Goal: Task Accomplishment & Management: Manage account settings

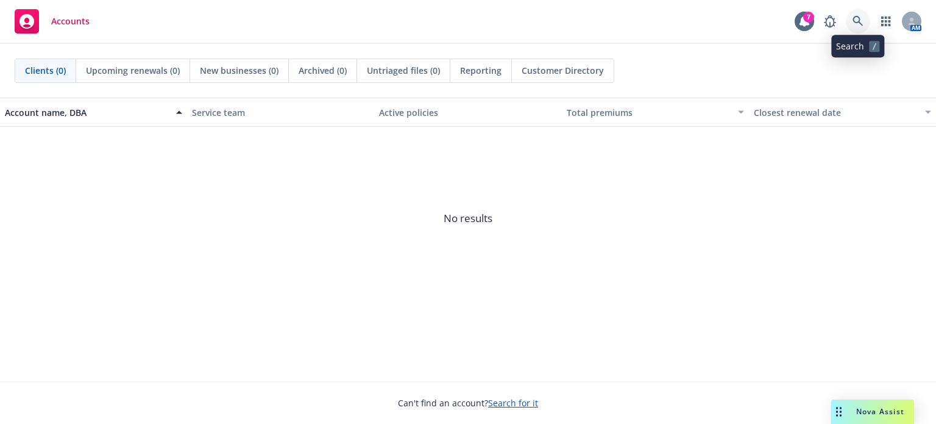
click at [858, 24] on icon at bounding box center [858, 21] width 11 height 11
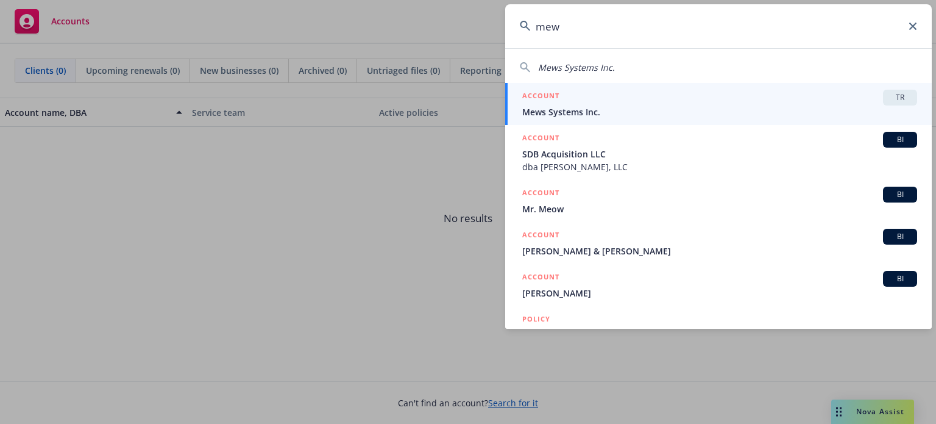
type input "mew"
click at [897, 98] on span "TR" at bounding box center [900, 97] width 24 height 11
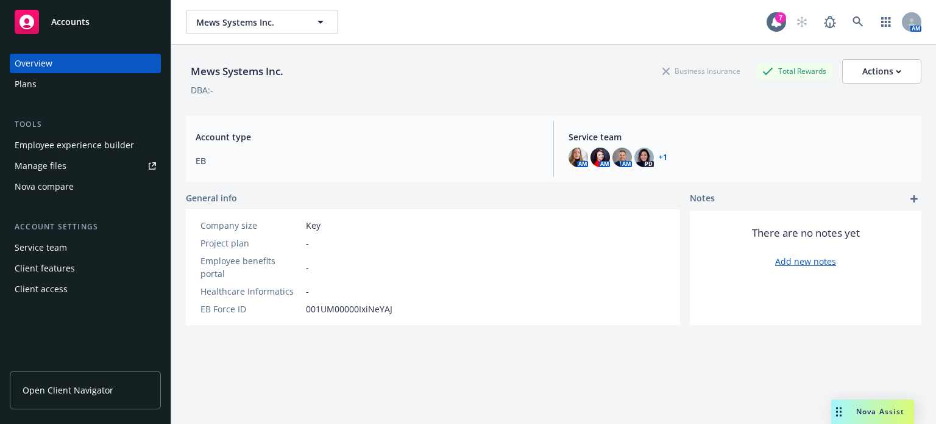
click at [68, 79] on div "Plans" at bounding box center [85, 84] width 141 height 20
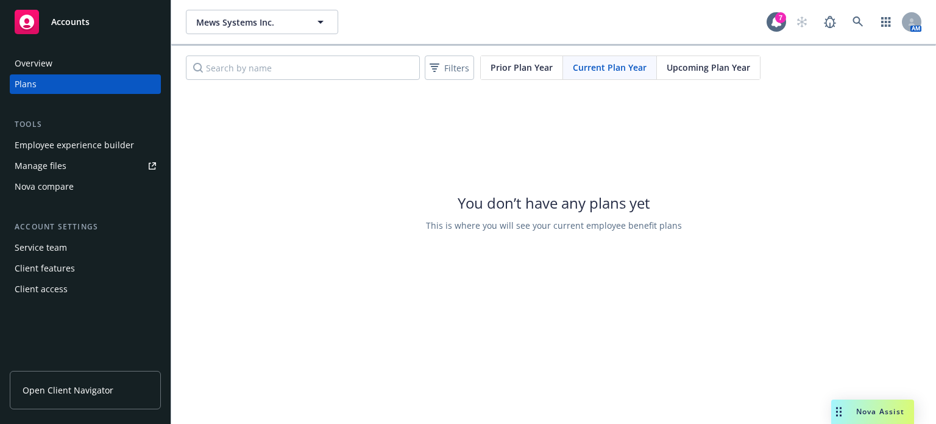
click at [702, 71] on span "Upcoming Plan Year" at bounding box center [709, 67] width 84 height 13
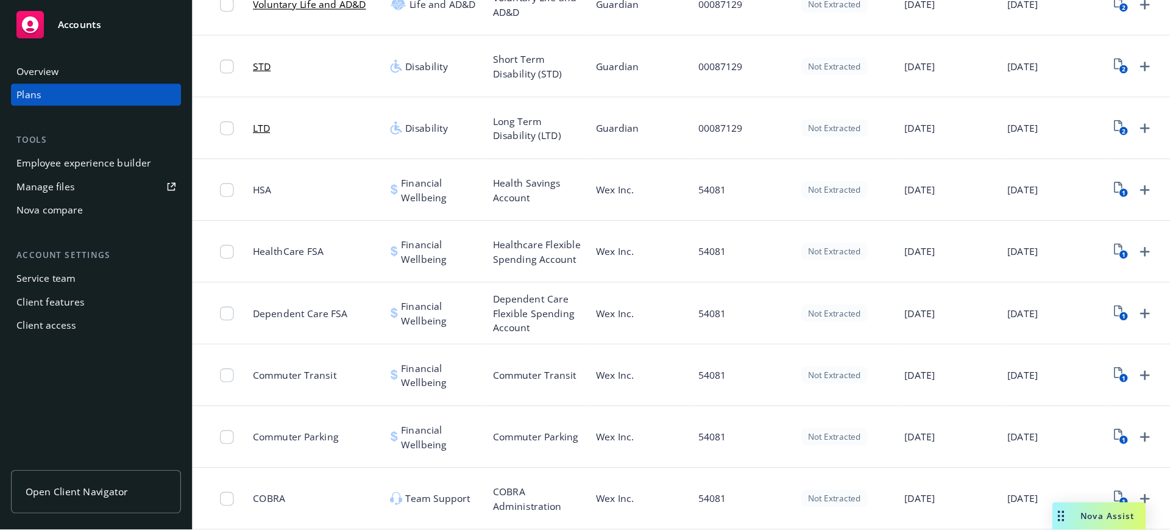
scroll to position [467, 0]
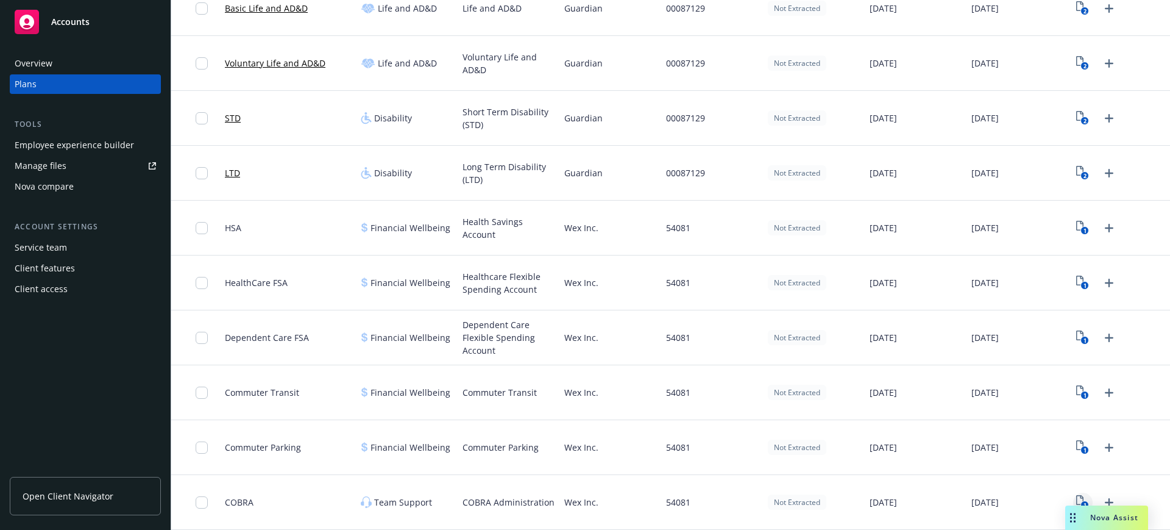
click at [936, 423] on icon "1" at bounding box center [1083, 502] width 13 height 14
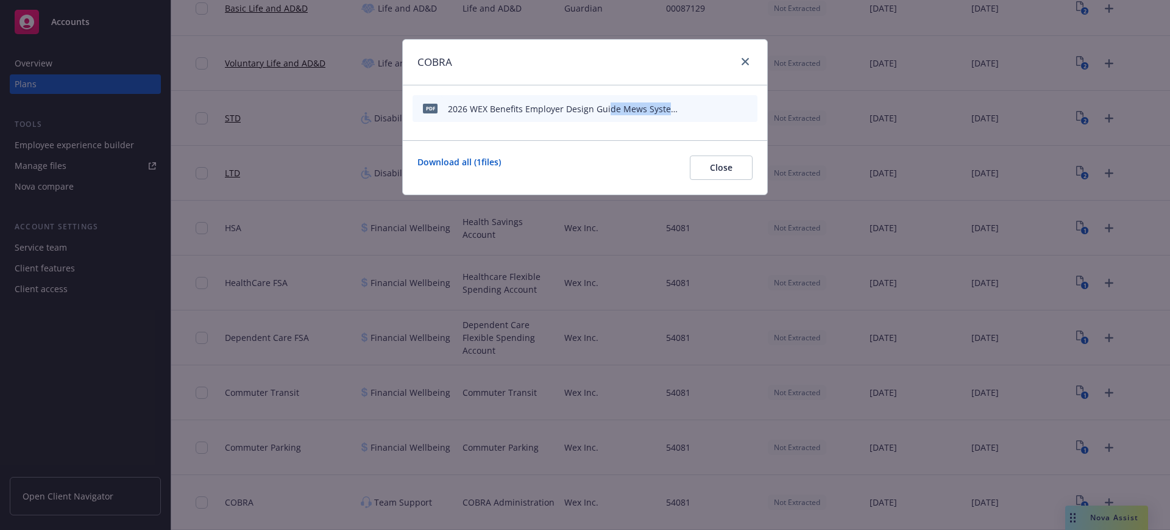
drag, startPoint x: 608, startPoint y: 109, endPoint x: 697, endPoint y: 109, distance: 89.0
click at [697, 109] on div "pdf 2026 WEX Benefits Employer Design Guide Mews Systems Inc.pdf" at bounding box center [585, 108] width 345 height 27
click at [632, 127] on div "pdf 2026 WEX Benefits Employer Design Guide Mews Systems Inc.pdf" at bounding box center [585, 112] width 365 height 55
click at [729, 110] on icon "preview file" at bounding box center [726, 108] width 11 height 9
click at [744, 60] on icon "close" at bounding box center [745, 61] width 7 height 7
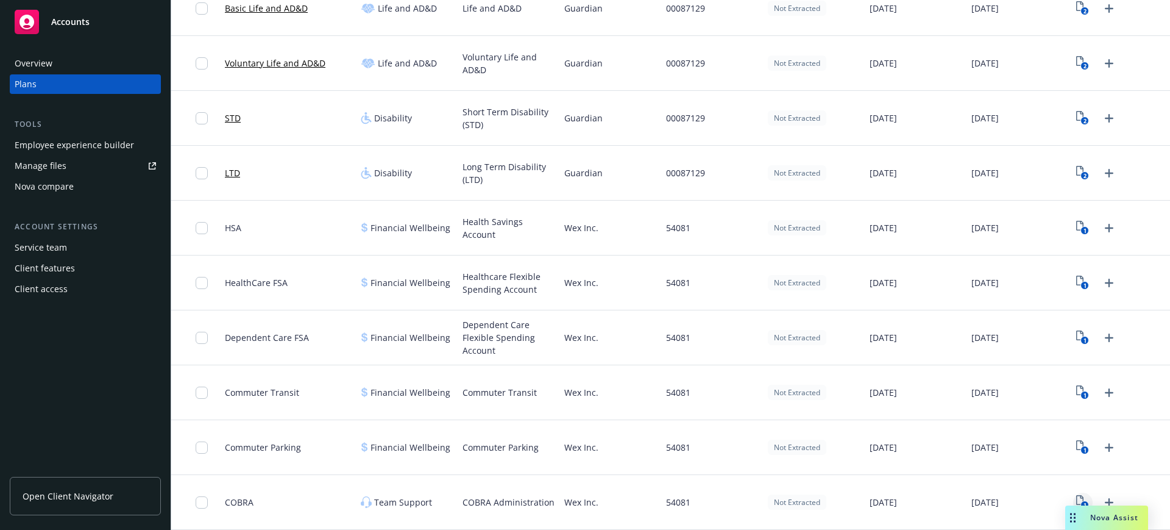
click at [936, 423] on icon "1" at bounding box center [1083, 502] width 13 height 14
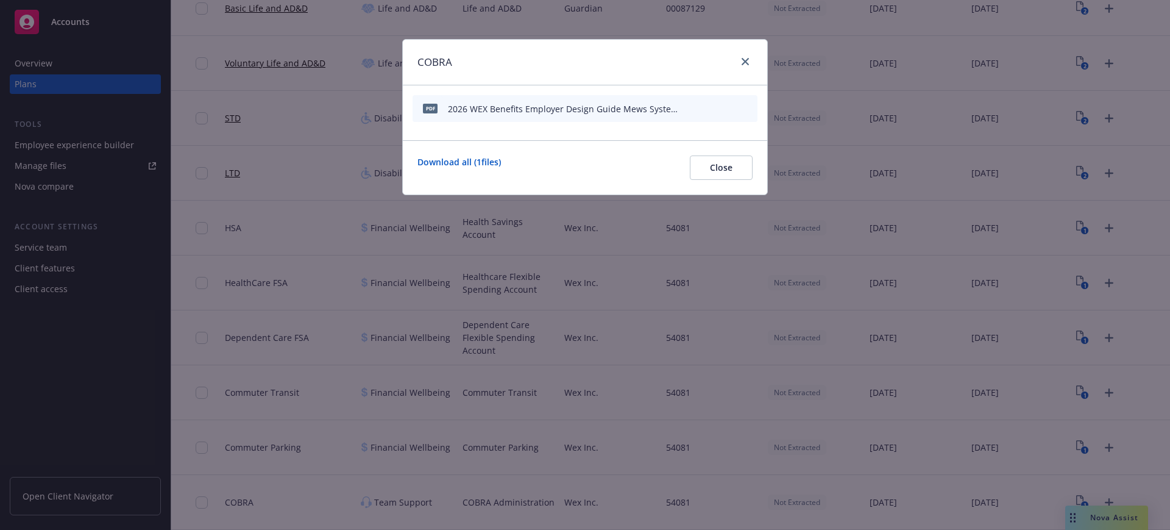
click at [745, 105] on icon "archive file" at bounding box center [747, 108] width 9 height 10
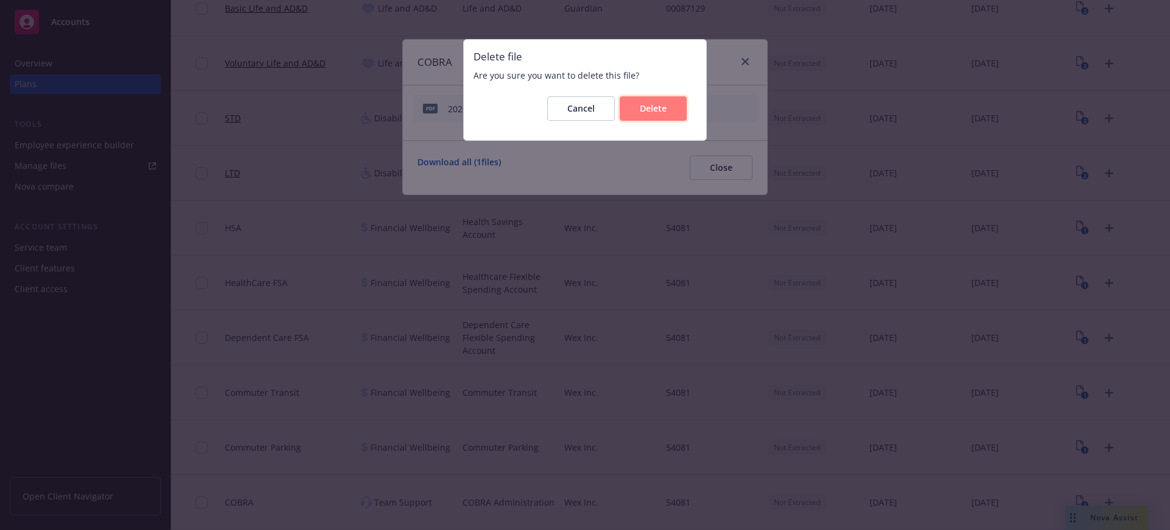
click at [641, 118] on button "Delete" at bounding box center [653, 108] width 67 height 24
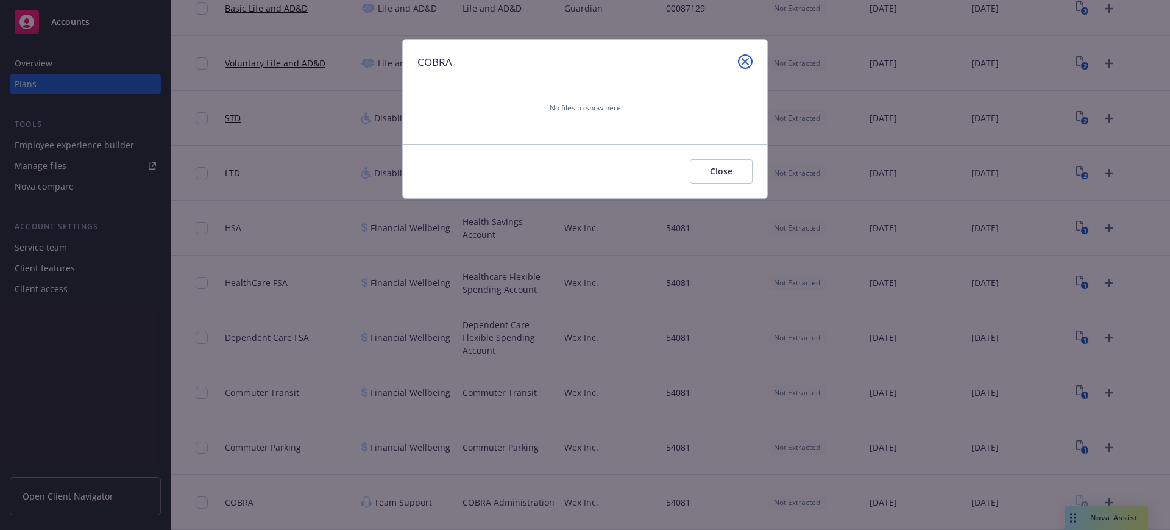
click at [747, 61] on icon "close" at bounding box center [745, 61] width 7 height 7
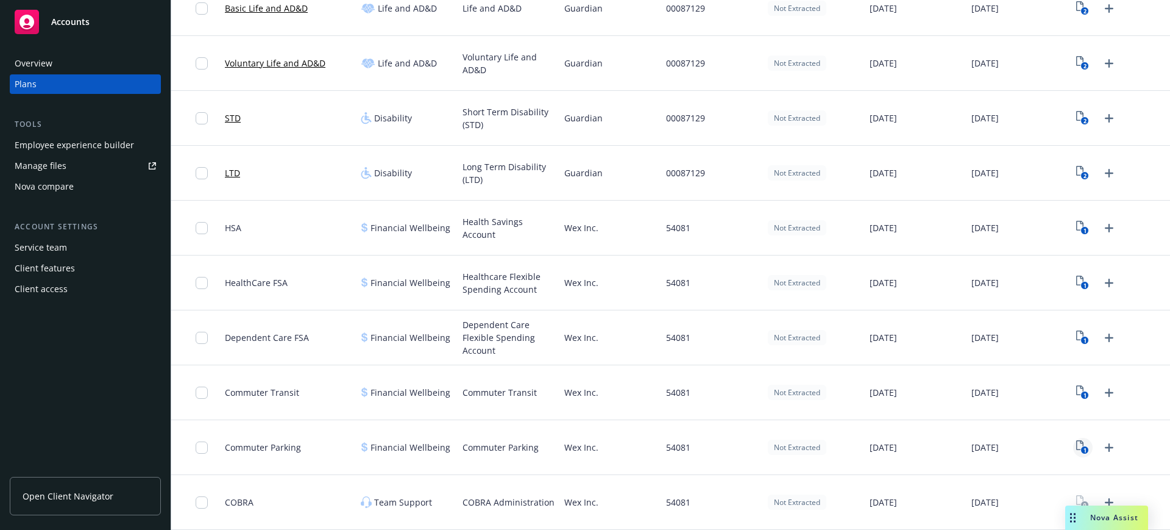
click at [936, 423] on icon "1" at bounding box center [1083, 447] width 13 height 14
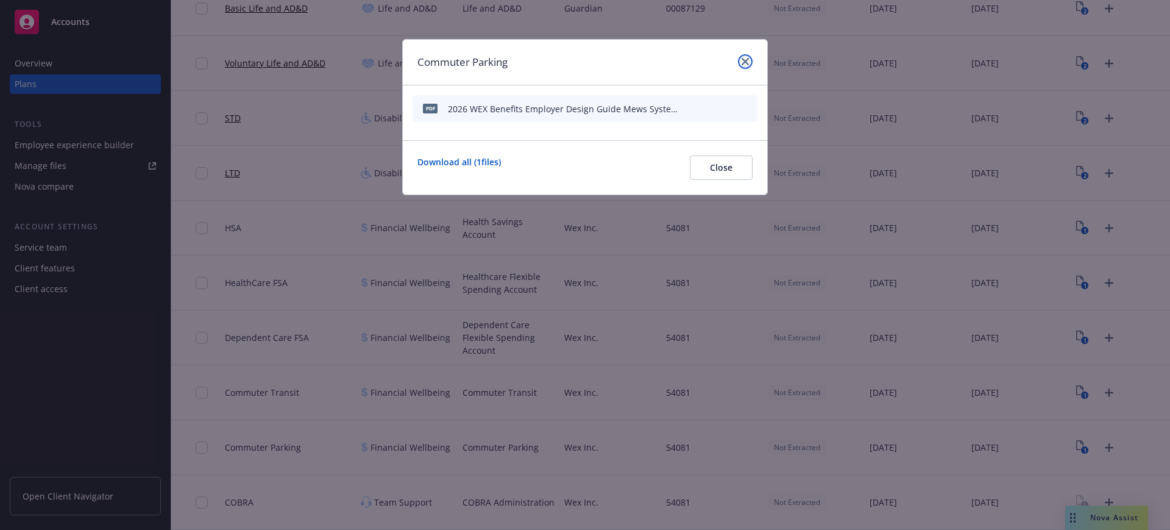
click at [744, 63] on icon "close" at bounding box center [745, 61] width 7 height 7
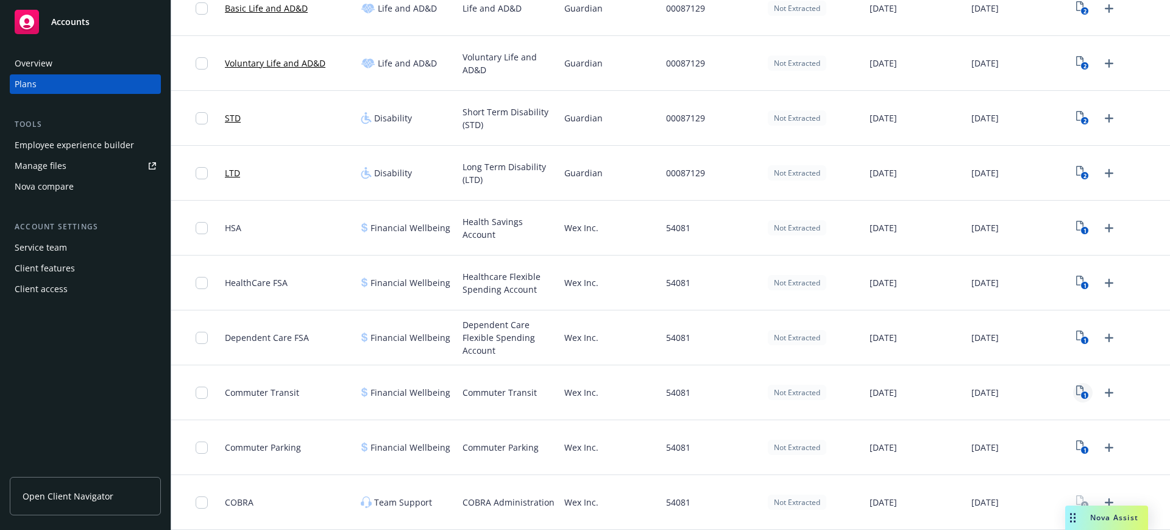
click at [936, 392] on text "1" at bounding box center [1085, 395] width 3 height 8
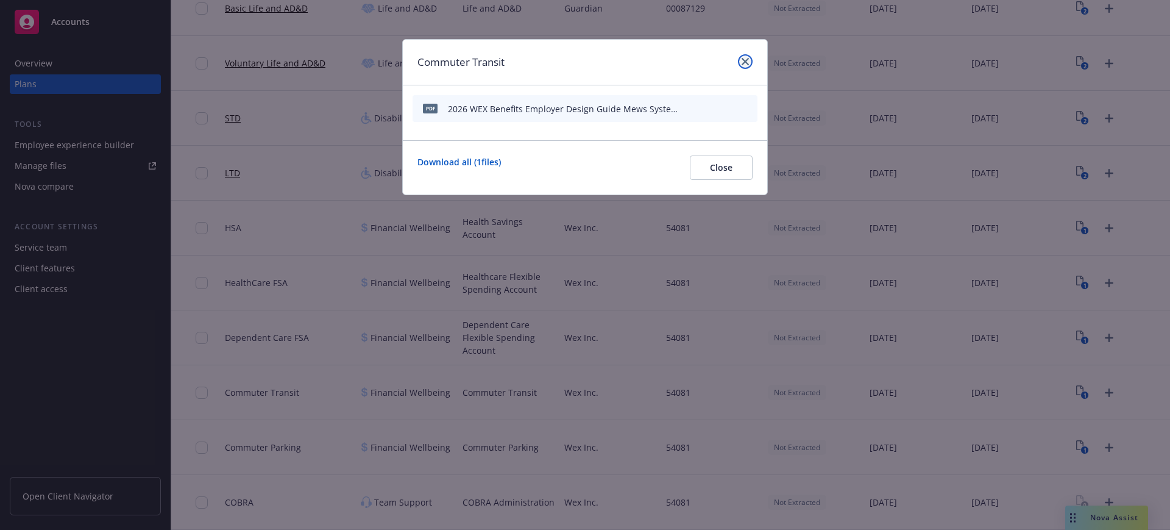
click at [745, 60] on icon "close" at bounding box center [745, 61] width 7 height 7
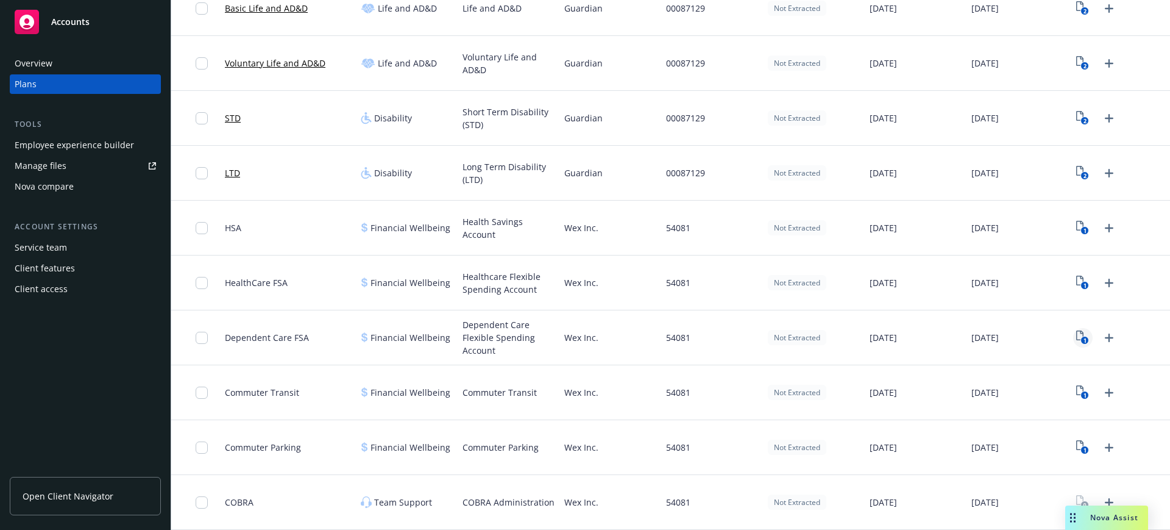
click at [936, 337] on rect "View Plan Documents" at bounding box center [1085, 341] width 8 height 8
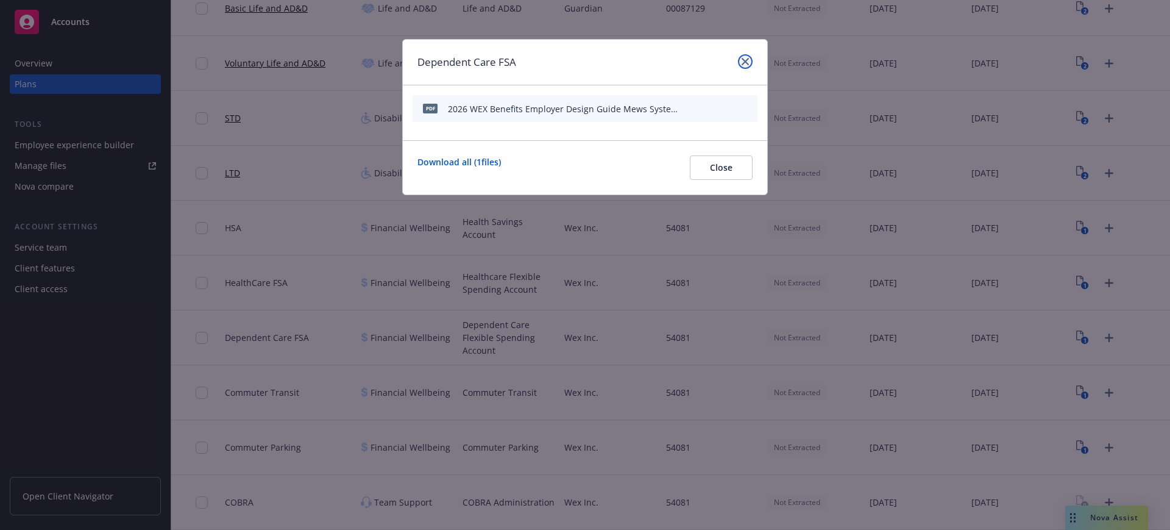
click at [748, 59] on icon "close" at bounding box center [745, 61] width 7 height 7
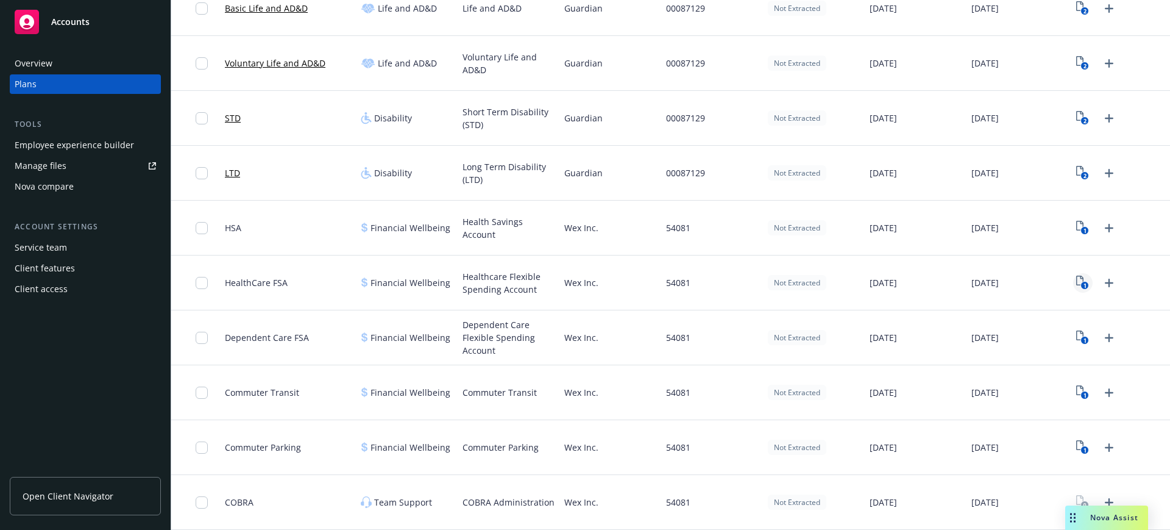
click at [936, 283] on text "1" at bounding box center [1085, 286] width 3 height 8
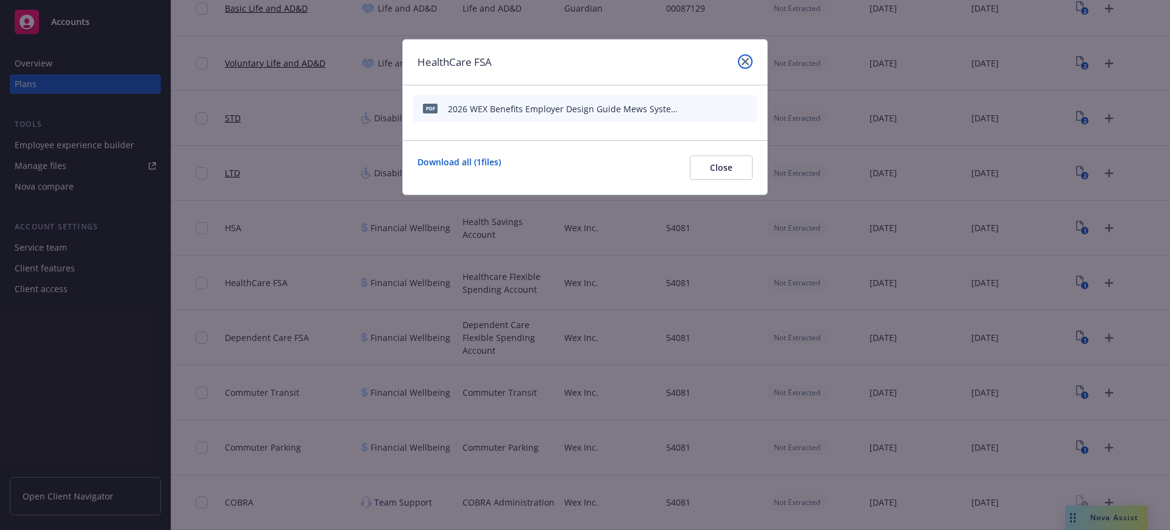
click at [744, 58] on icon "close" at bounding box center [745, 61] width 7 height 7
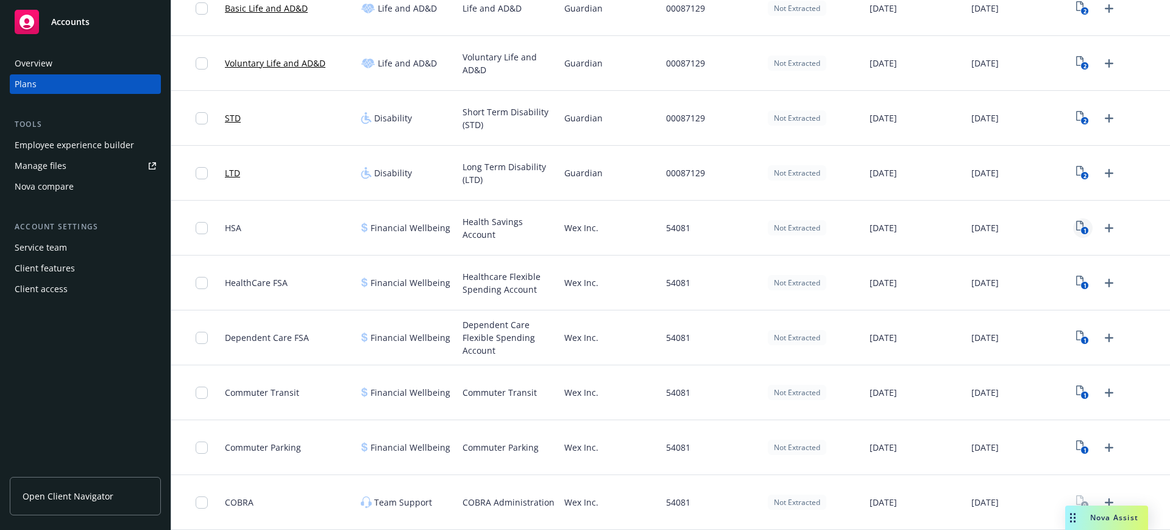
click at [936, 230] on rect "View Plan Documents" at bounding box center [1085, 231] width 8 height 8
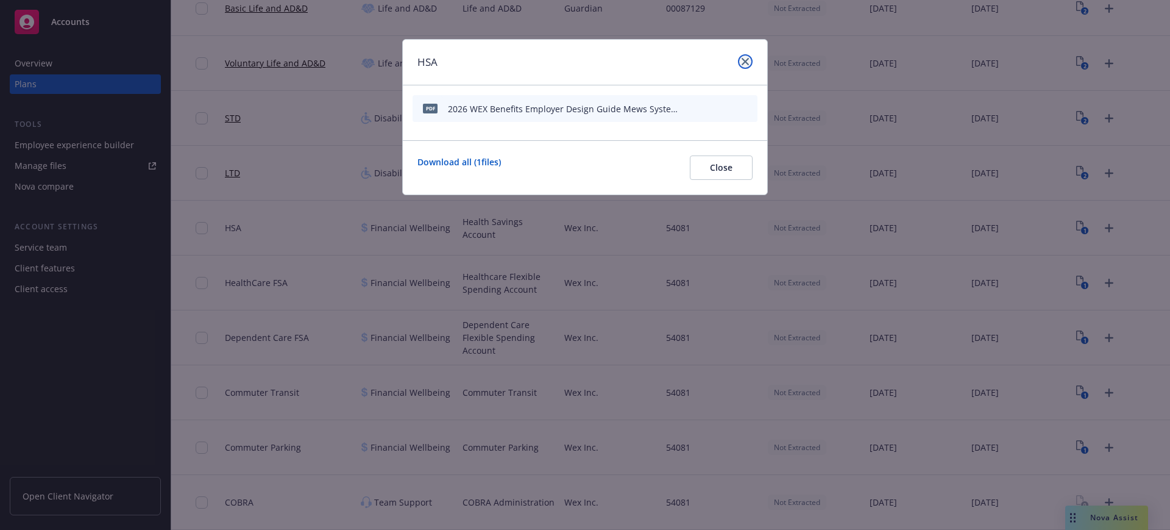
click at [747, 59] on icon "close" at bounding box center [745, 61] width 7 height 7
